Goal: Communication & Community: Answer question/provide support

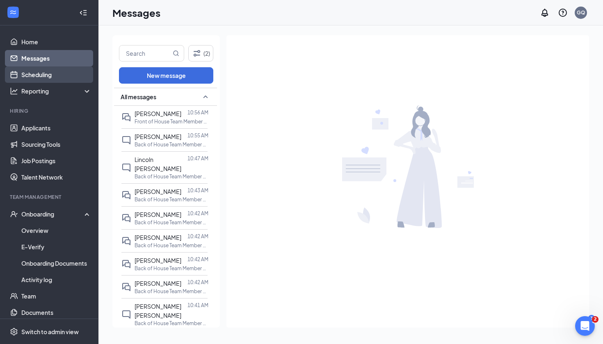
click at [52, 78] on link "Scheduling" at bounding box center [56, 74] width 70 height 16
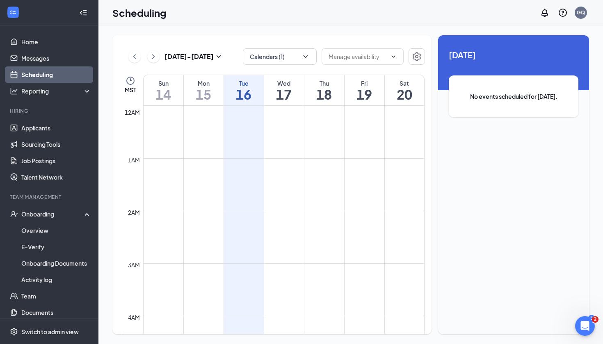
scroll to position [403, 0]
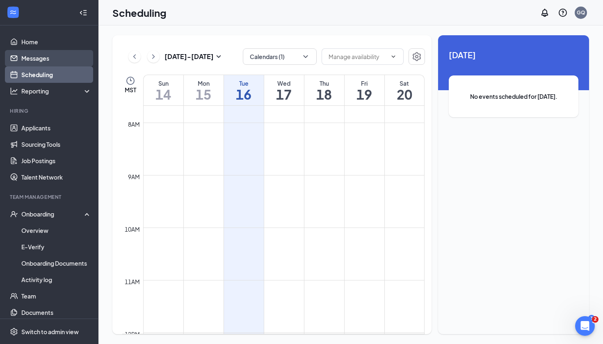
click at [44, 62] on link "Messages" at bounding box center [56, 58] width 70 height 16
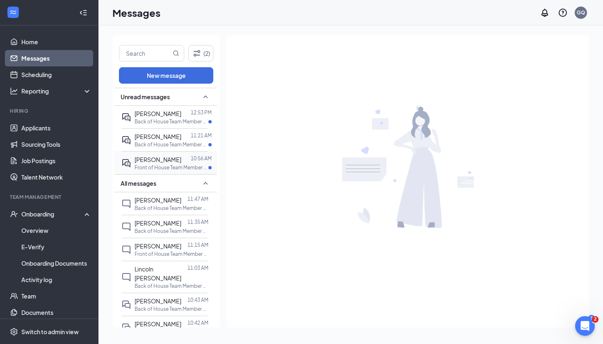
click at [160, 173] on div "[PERSON_NAME] 10:56 AM Front of House Team Member at [GEOGRAPHIC_DATA][PERSON_N…" at bounding box center [164, 162] width 86 height 23
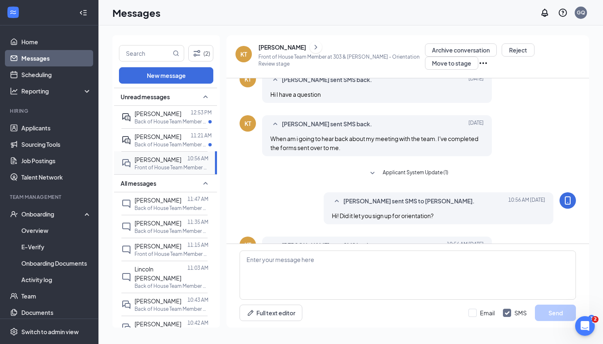
scroll to position [262, 0]
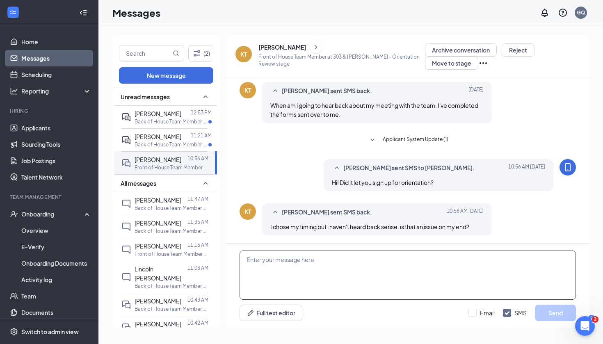
click at [339, 270] on textarea at bounding box center [408, 275] width 337 height 49
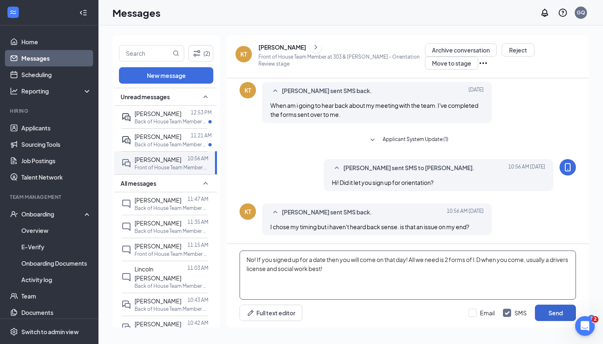
type textarea "No! If you signed up for a date then you will come on that day! All we need is …"
click at [548, 305] on button "Send" at bounding box center [555, 313] width 41 height 16
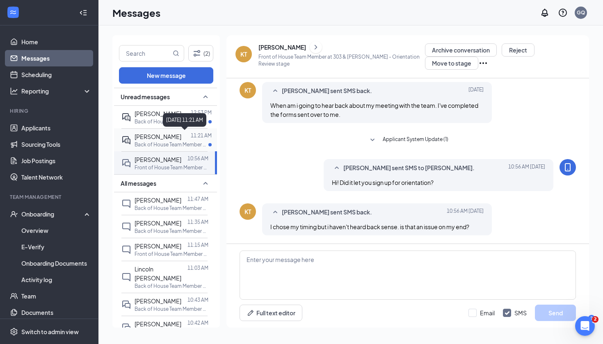
scroll to position [307, 0]
click at [185, 135] on div at bounding box center [185, 136] width 9 height 9
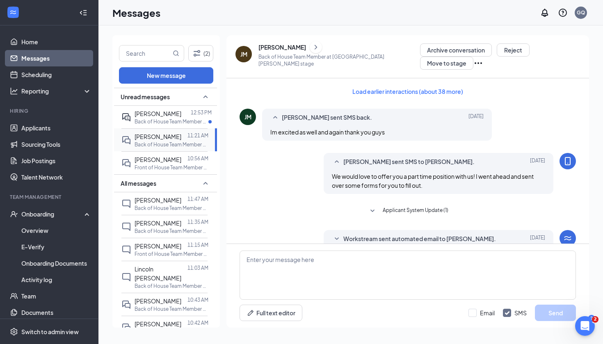
scroll to position [222, 0]
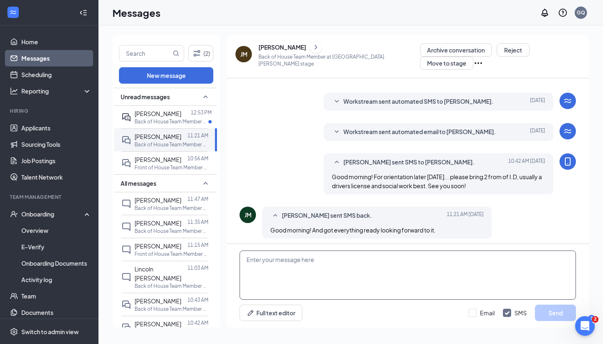
click at [316, 277] on textarea at bounding box center [408, 275] width 337 height 49
click at [172, 110] on span "[PERSON_NAME]" at bounding box center [158, 113] width 47 height 7
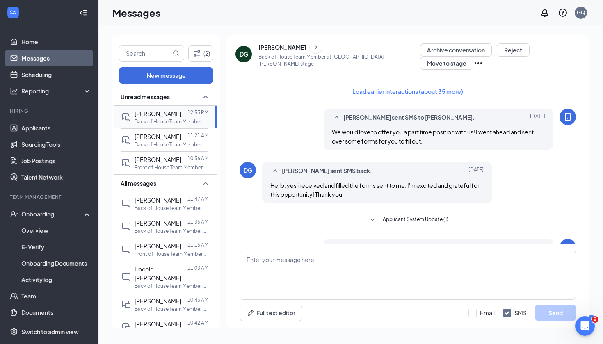
scroll to position [231, 0]
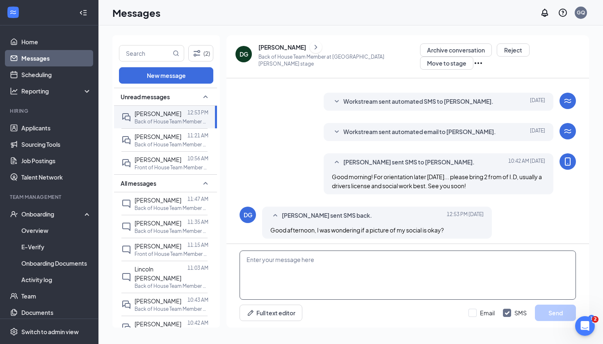
click at [290, 287] on textarea at bounding box center [408, 275] width 337 height 49
type textarea "that works!"
click at [559, 320] on button "Send" at bounding box center [555, 313] width 41 height 16
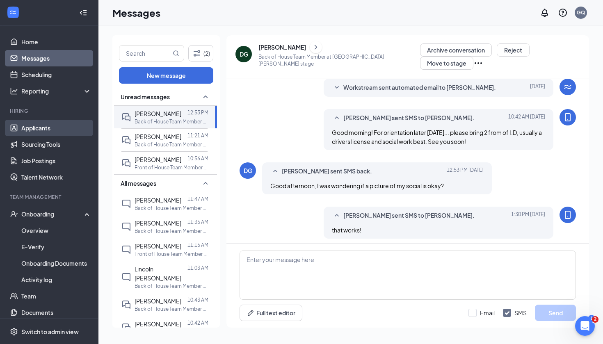
click at [45, 131] on link "Applicants" at bounding box center [56, 128] width 70 height 16
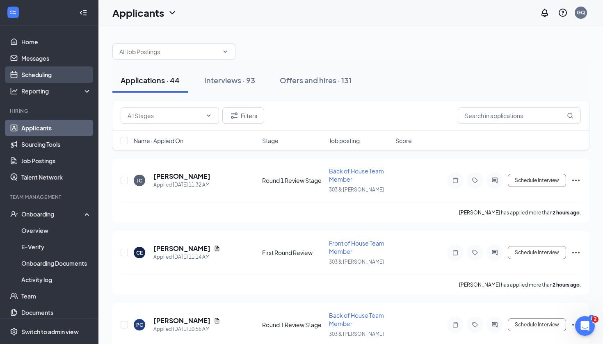
click at [63, 77] on link "Scheduling" at bounding box center [56, 74] width 70 height 16
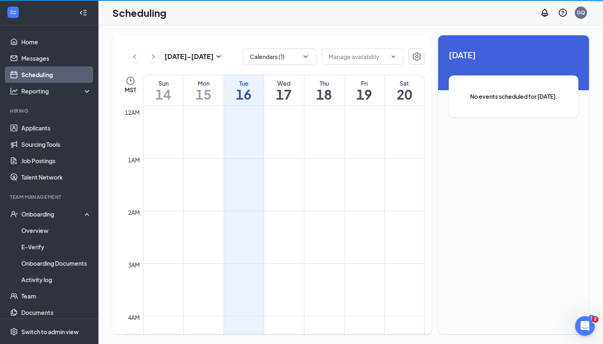
scroll to position [403, 0]
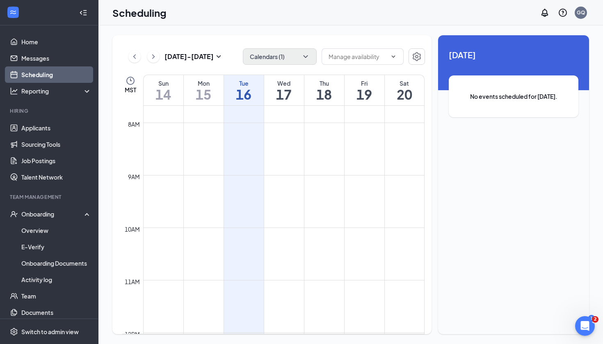
click at [277, 60] on button "Calendars (1)" at bounding box center [280, 56] width 74 height 16
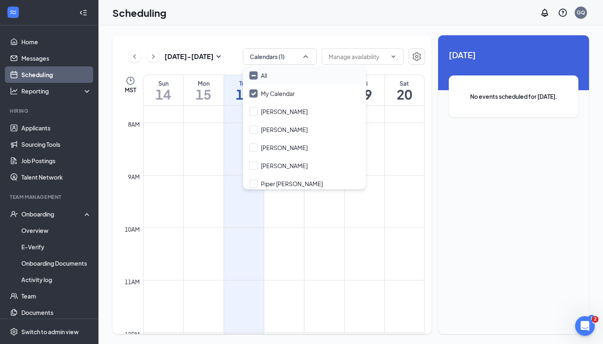
click at [255, 76] on icon "Minimize" at bounding box center [254, 76] width 6 height 6
click at [255, 76] on input "All" at bounding box center [259, 75] width 18 height 8
checkbox input "true"
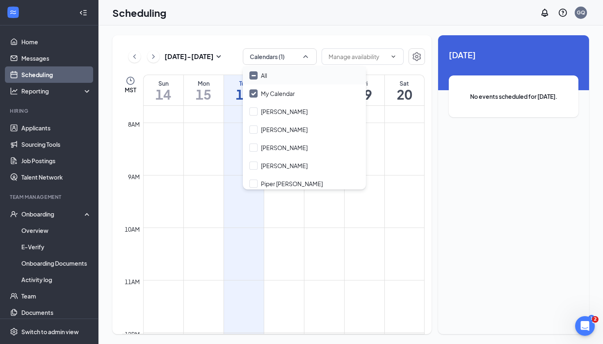
checkbox input "true"
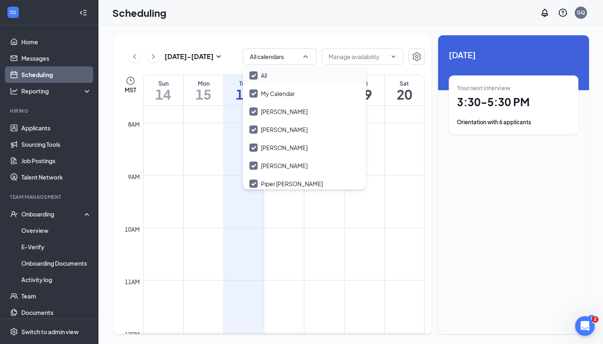
click at [249, 30] on div "[DATE] - [DATE] All calendars MST Sun 14 Mon 15 Tue 16 Wed 17 Thu 18 Fri 19 Sat…" at bounding box center [350, 184] width 505 height 319
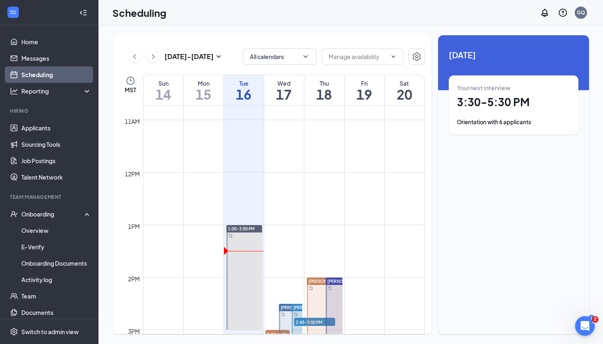
scroll to position [593, 0]
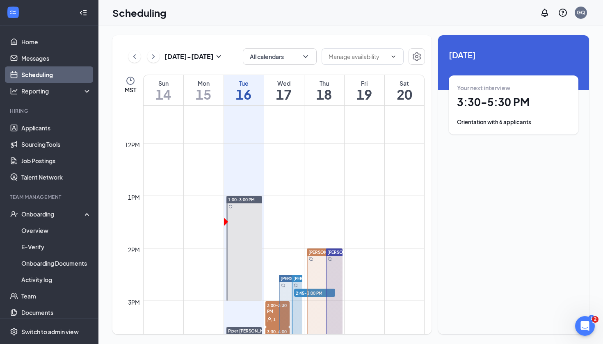
click at [502, 119] on div "Orientation with 6 applicants" at bounding box center [513, 122] width 113 height 8
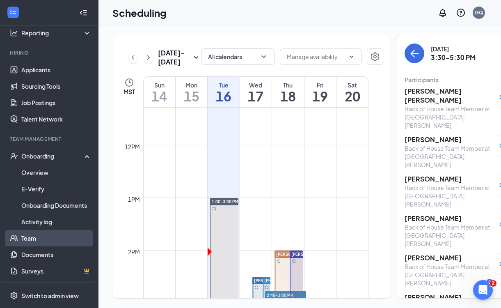
click at [38, 238] on link "Team" at bounding box center [56, 238] width 70 height 16
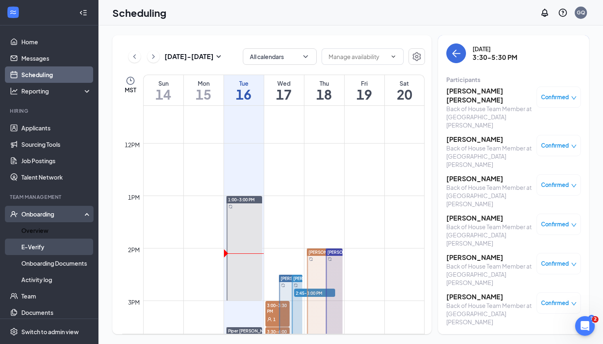
click at [32, 239] on link "E-Verify" at bounding box center [56, 247] width 70 height 16
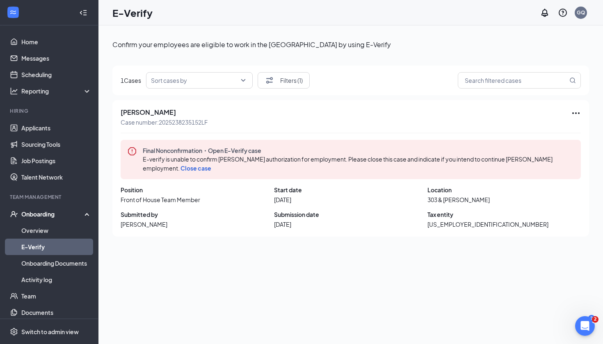
click at [41, 241] on link "E-Verify" at bounding box center [56, 247] width 70 height 16
click at [37, 231] on link "Overview" at bounding box center [56, 230] width 70 height 16
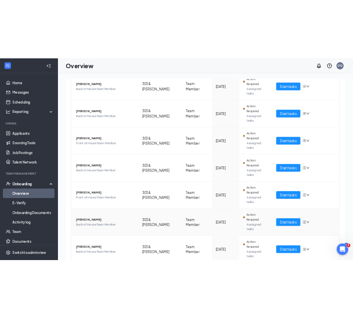
scroll to position [122, 0]
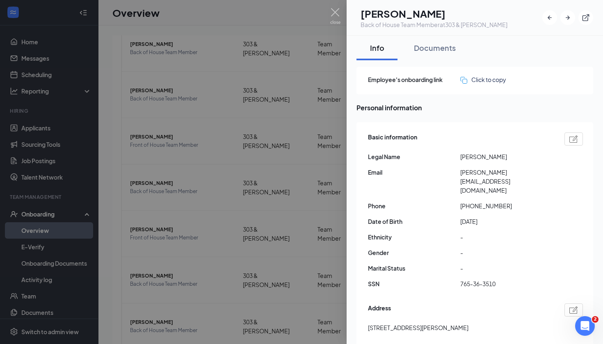
click at [460, 174] on span "Email" at bounding box center [414, 172] width 92 height 9
click at [470, 172] on span "[PERSON_NAME][EMAIL_ADDRESS][DOMAIN_NAME]" at bounding box center [506, 181] width 92 height 27
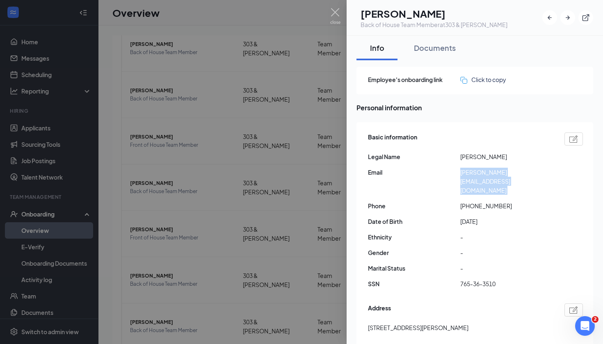
click at [470, 172] on span "[PERSON_NAME][EMAIL_ADDRESS][DOMAIN_NAME]" at bounding box center [506, 181] width 92 height 27
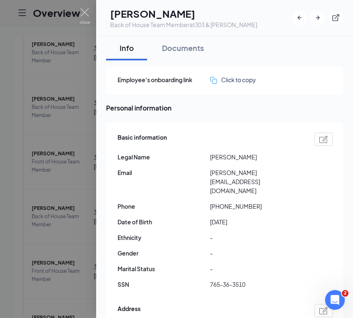
click at [88, 91] on div at bounding box center [176, 159] width 353 height 318
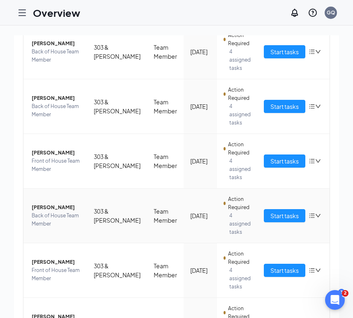
scroll to position [111, 0]
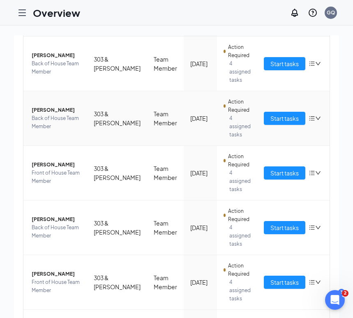
click at [70, 119] on span "Back of House Team Member" at bounding box center [56, 122] width 49 height 16
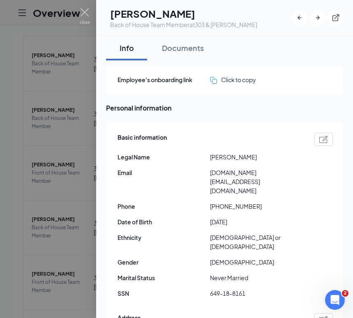
click at [222, 176] on span "[DOMAIN_NAME][EMAIL_ADDRESS][DOMAIN_NAME]" at bounding box center [256, 181] width 92 height 27
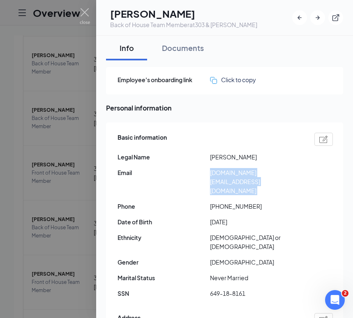
copy span "[DOMAIN_NAME][EMAIL_ADDRESS][DOMAIN_NAME]"
click at [93, 183] on div at bounding box center [176, 159] width 353 height 318
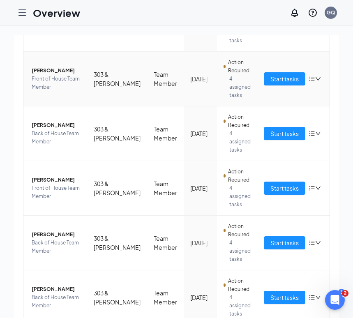
scroll to position [206, 0]
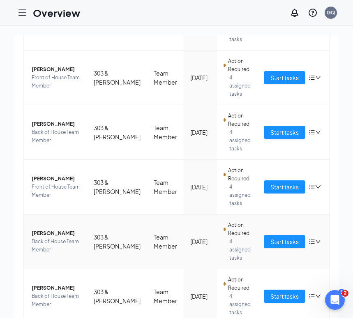
click at [50, 231] on span "[PERSON_NAME]" at bounding box center [56, 233] width 49 height 8
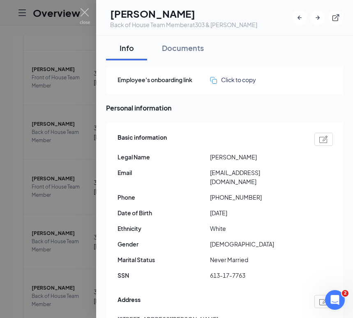
click at [251, 174] on span "[EMAIL_ADDRESS][DOMAIN_NAME]" at bounding box center [256, 177] width 92 height 18
copy span "[EMAIL_ADDRESS][DOMAIN_NAME]"
click at [81, 14] on img at bounding box center [85, 16] width 10 height 16
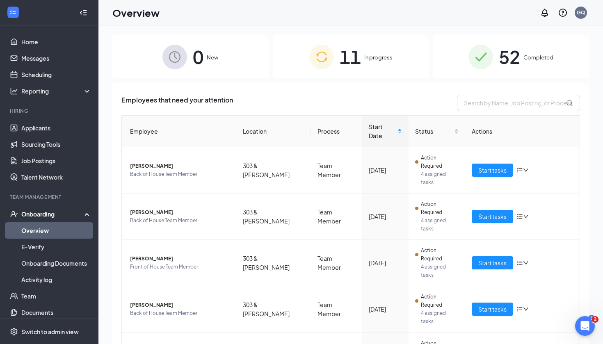
click at [38, 119] on li "Hiring Applicants Sourcing Tools Job Postings Talent Network" at bounding box center [49, 147] width 98 height 78
click at [64, 119] on li "Hiring Applicants Sourcing Tools Job Postings Talent Network" at bounding box center [49, 147] width 98 height 78
click at [64, 124] on link "Applicants" at bounding box center [56, 128] width 70 height 16
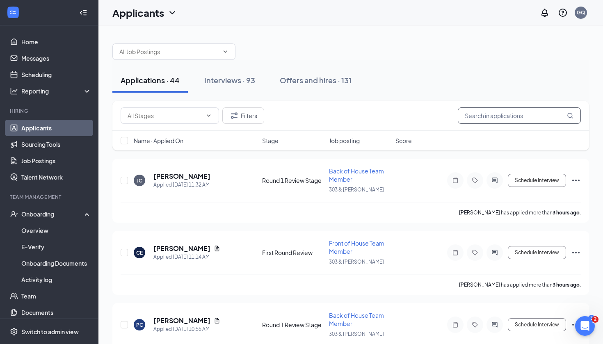
click at [506, 111] on input "text" at bounding box center [519, 116] width 123 height 16
type input "k"
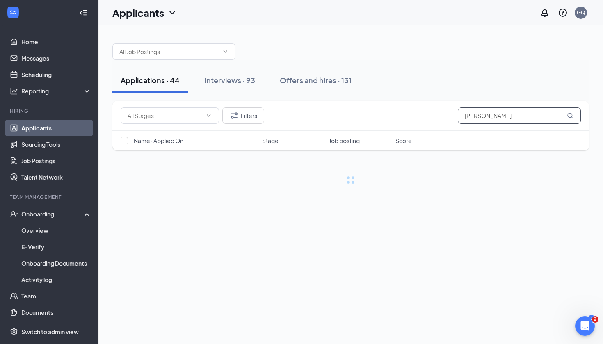
type input "[PERSON_NAME]"
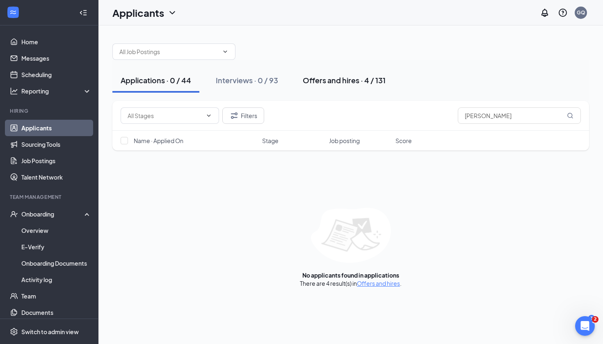
click at [376, 86] on button "Offers and hires · 4 / 131" at bounding box center [344, 80] width 99 height 25
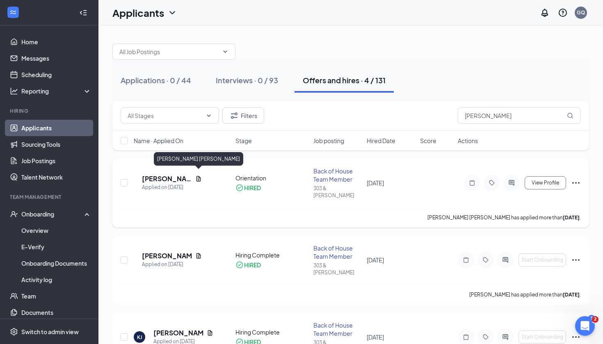
click at [166, 174] on h5 "[PERSON_NAME] [PERSON_NAME]" at bounding box center [167, 178] width 50 height 9
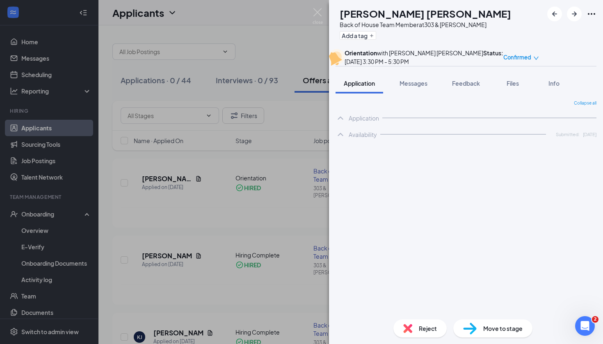
click at [220, 198] on div "[PERSON_NAME] Back of House Team Member at 303 & [PERSON_NAME] Add a tag Orient…" at bounding box center [301, 172] width 603 height 344
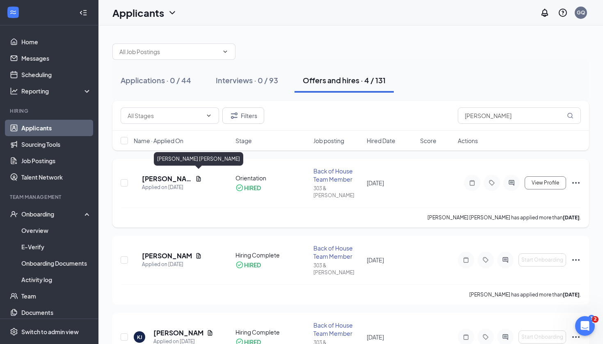
click at [177, 176] on h5 "[PERSON_NAME] [PERSON_NAME]" at bounding box center [167, 178] width 50 height 9
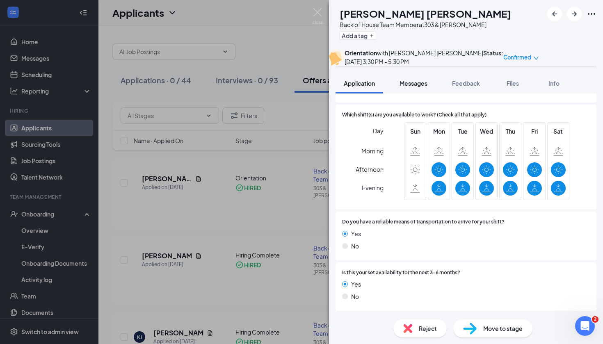
scroll to position [577, 0]
click at [415, 87] on span "Messages" at bounding box center [414, 83] width 28 height 7
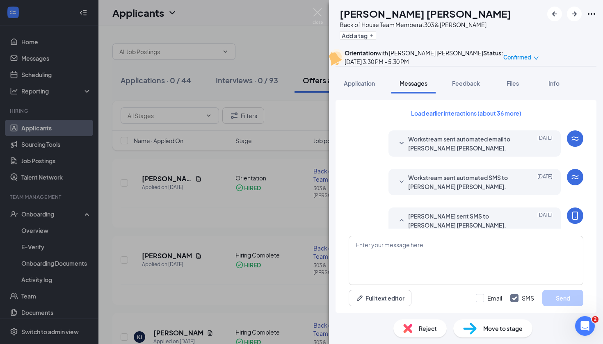
scroll to position [326, 0]
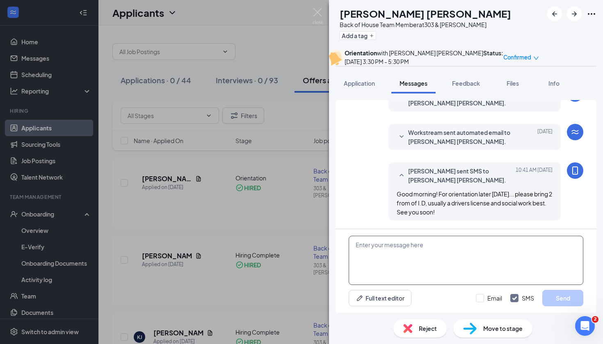
click at [385, 254] on textarea at bounding box center [466, 260] width 235 height 49
type textarea "Hi [PERSON_NAME]!"
click at [150, 170] on div "[PERSON_NAME] Back of House Team Member at 303 & [PERSON_NAME] Add a tag Orient…" at bounding box center [301, 172] width 603 height 344
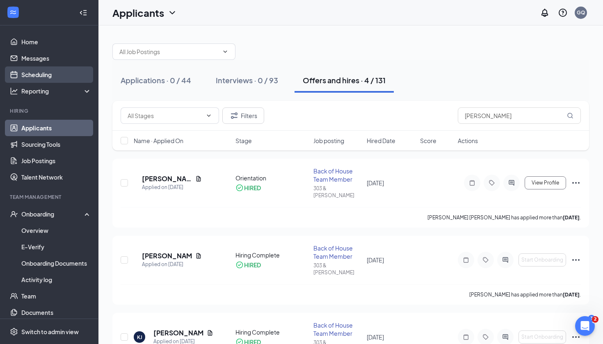
click at [50, 79] on link "Scheduling" at bounding box center [56, 74] width 70 height 16
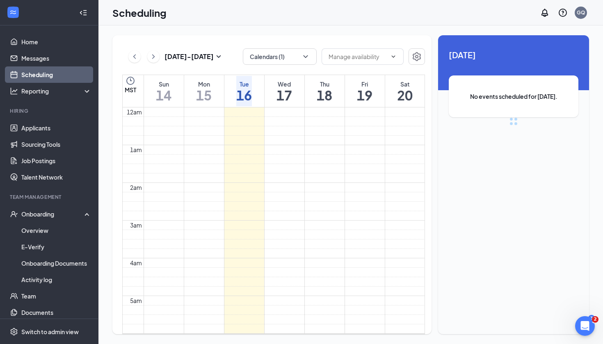
scroll to position [403, 0]
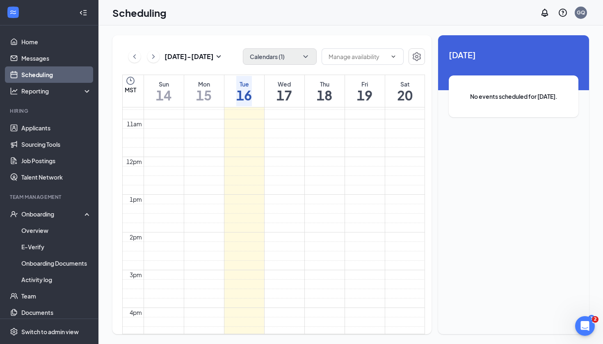
click at [251, 51] on button "Calendars (1)" at bounding box center [280, 56] width 74 height 16
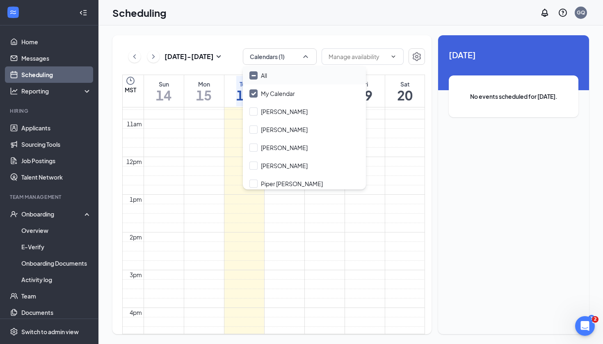
click at [255, 76] on icon "Minimize" at bounding box center [254, 76] width 4 height 0
click at [255, 76] on input "All" at bounding box center [259, 75] width 18 height 8
checkbox input "true"
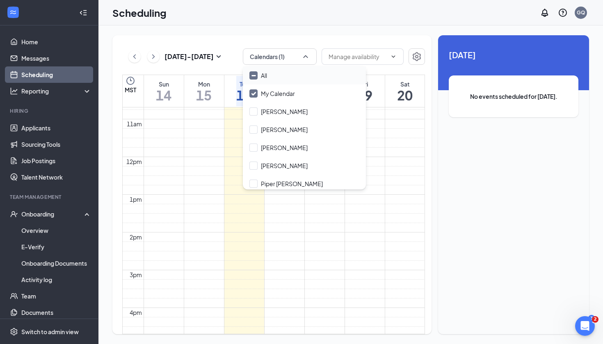
checkbox input "true"
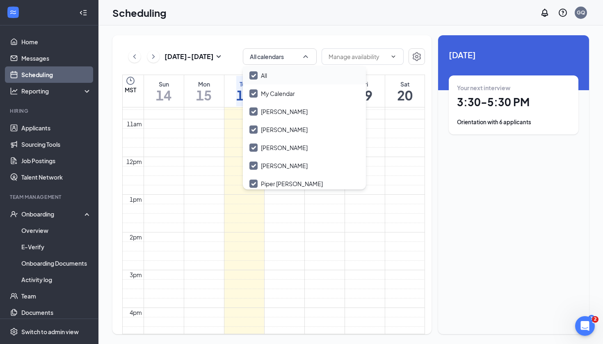
click at [262, 82] on td at bounding box center [285, 76] width 282 height 9
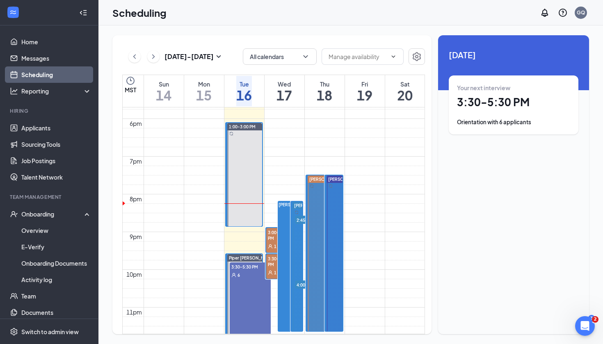
scroll to position [678, 0]
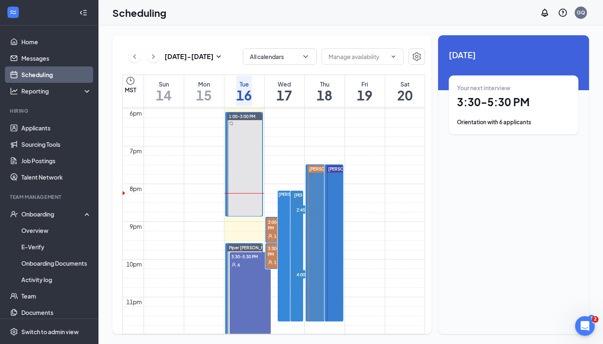
click at [270, 229] on span "3:00-3:30 PM" at bounding box center [278, 225] width 24 height 14
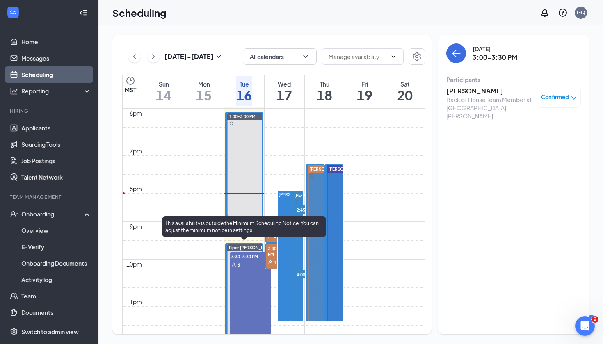
click at [244, 276] on div "3:30-5:30 PM 6" at bounding box center [250, 299] width 41 height 94
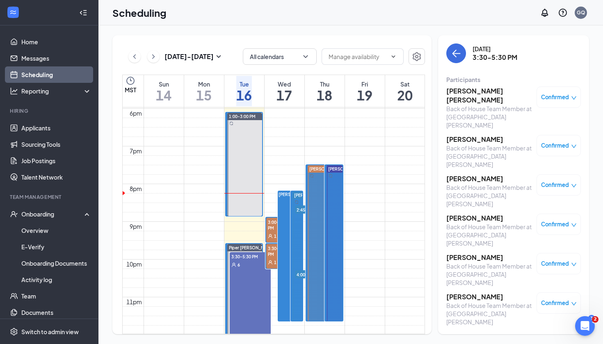
click at [496, 93] on h3 "[PERSON_NAME] [PERSON_NAME]" at bounding box center [490, 96] width 86 height 18
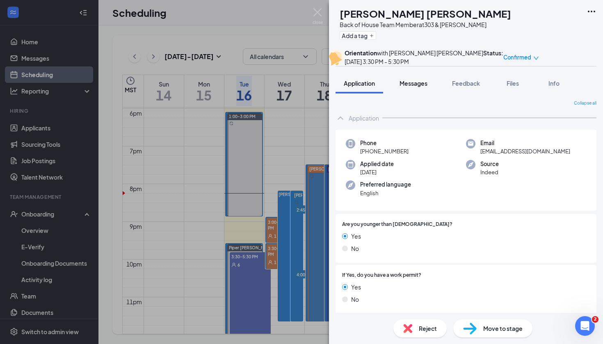
click at [419, 87] on span "Messages" at bounding box center [414, 83] width 28 height 7
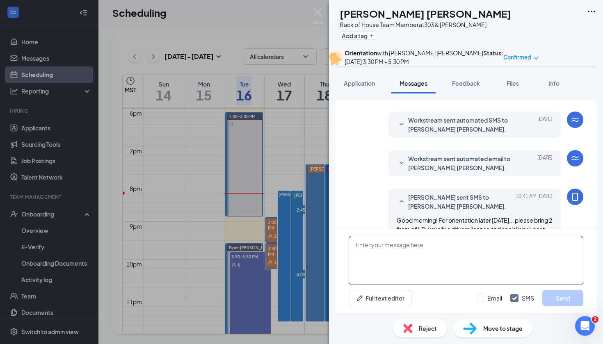
scroll to position [326, 0]
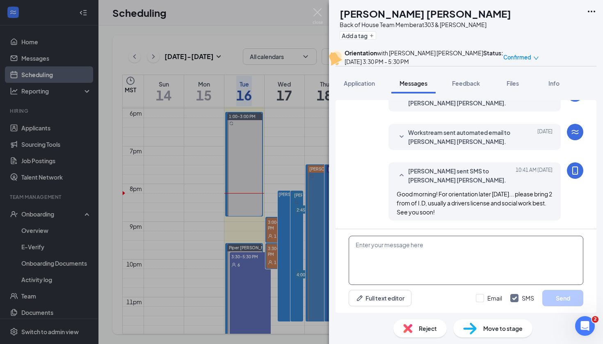
click at [407, 258] on textarea at bounding box center [466, 260] width 235 height 49
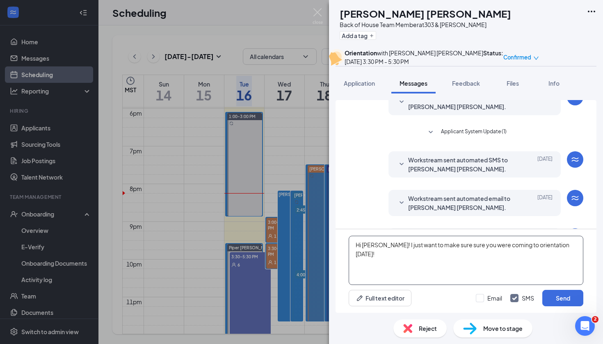
scroll to position [270, 0]
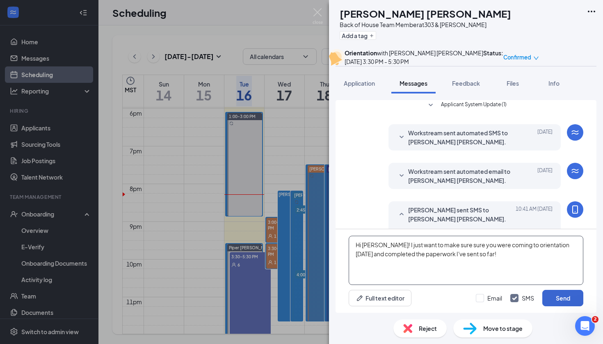
type textarea "Hi [PERSON_NAME]! I just want to make sure sure you were coming to orientation …"
click at [559, 298] on button "Send" at bounding box center [563, 298] width 41 height 16
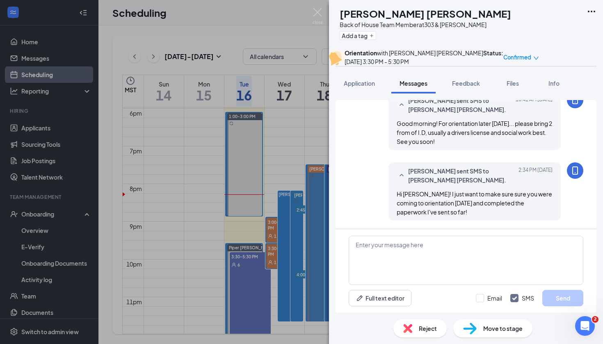
scroll to position [397, 0]
click at [254, 158] on div "[PERSON_NAME] Back of House Team Member at 303 & [PERSON_NAME] Add a tag Orient…" at bounding box center [301, 172] width 603 height 344
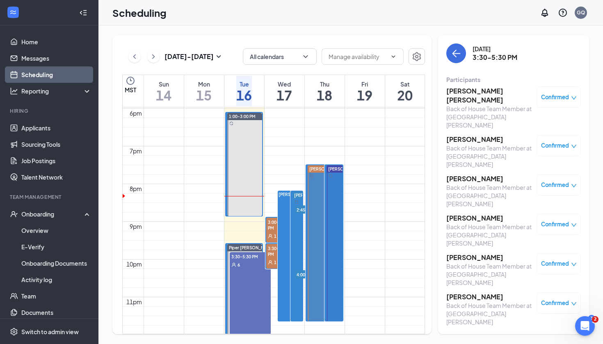
click at [28, 119] on li "Hiring Applicants Sourcing Tools Job Postings Talent Network" at bounding box center [49, 147] width 98 height 78
click at [28, 124] on link "Applicants" at bounding box center [56, 128] width 70 height 16
